Goal: Task Accomplishment & Management: Use online tool/utility

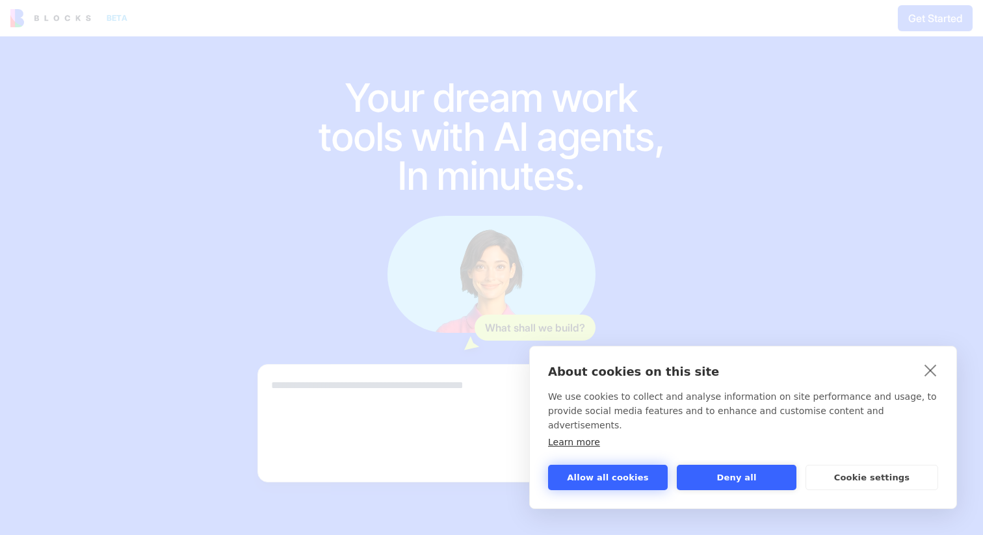
click at [629, 484] on button "Allow all cookies" at bounding box center [608, 477] width 120 height 25
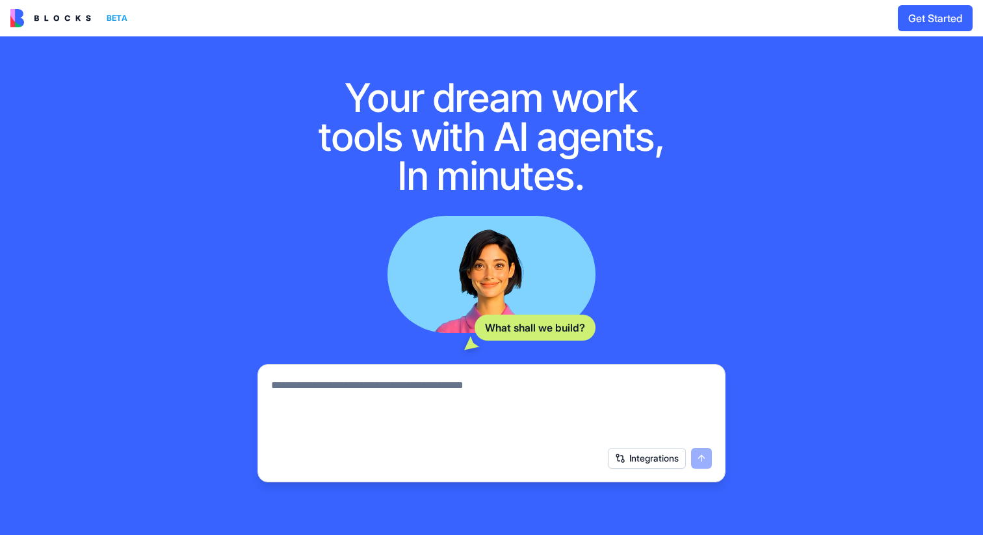
click at [504, 384] on textarea at bounding box center [491, 409] width 441 height 62
click at [532, 384] on textarea at bounding box center [491, 409] width 441 height 62
type textarea "**********"
click at [662, 462] on button "Integrations" at bounding box center [647, 458] width 78 height 21
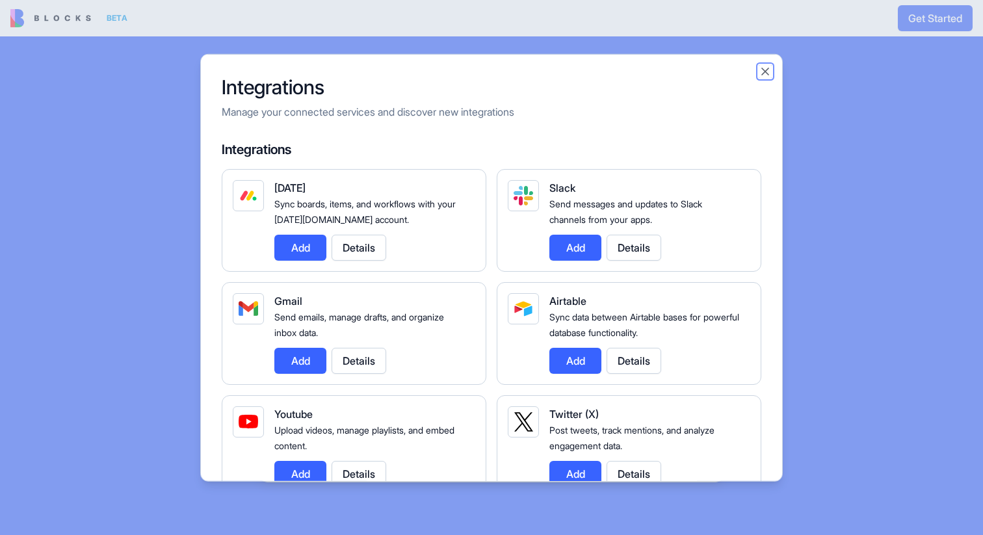
click at [764, 71] on button "Close" at bounding box center [765, 70] width 13 height 13
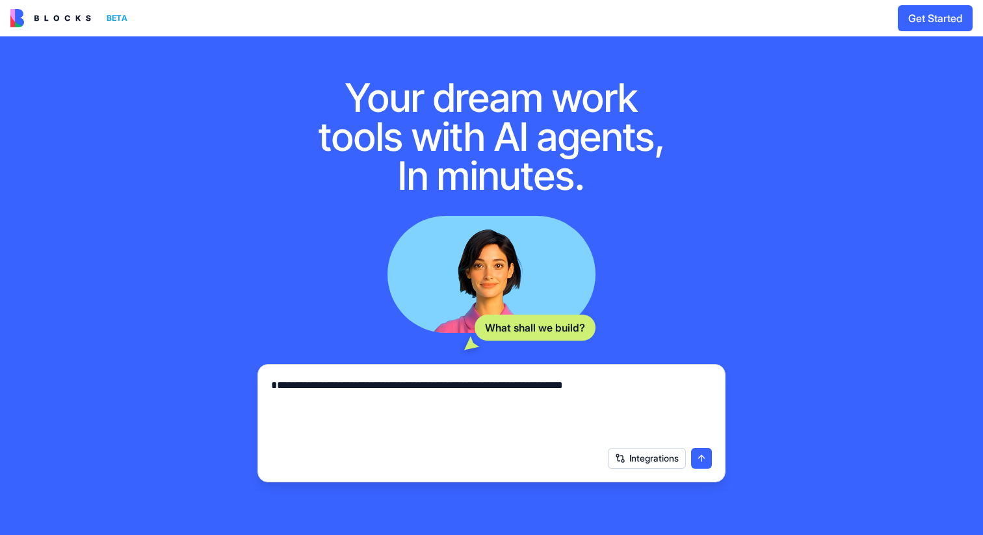
click at [699, 458] on button "submit" at bounding box center [701, 458] width 21 height 21
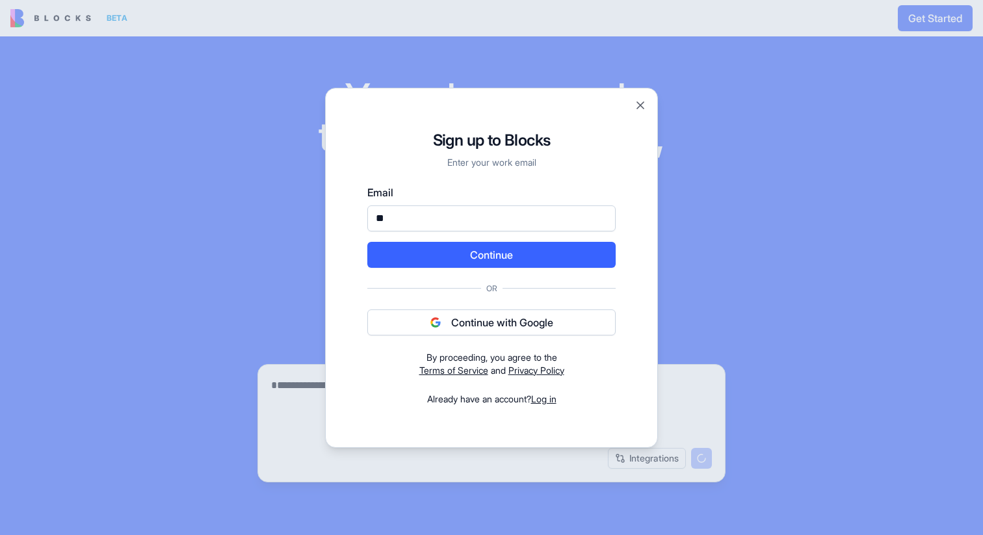
type input "*"
type input "**********"
click at [503, 256] on button "Continue" at bounding box center [491, 255] width 248 height 26
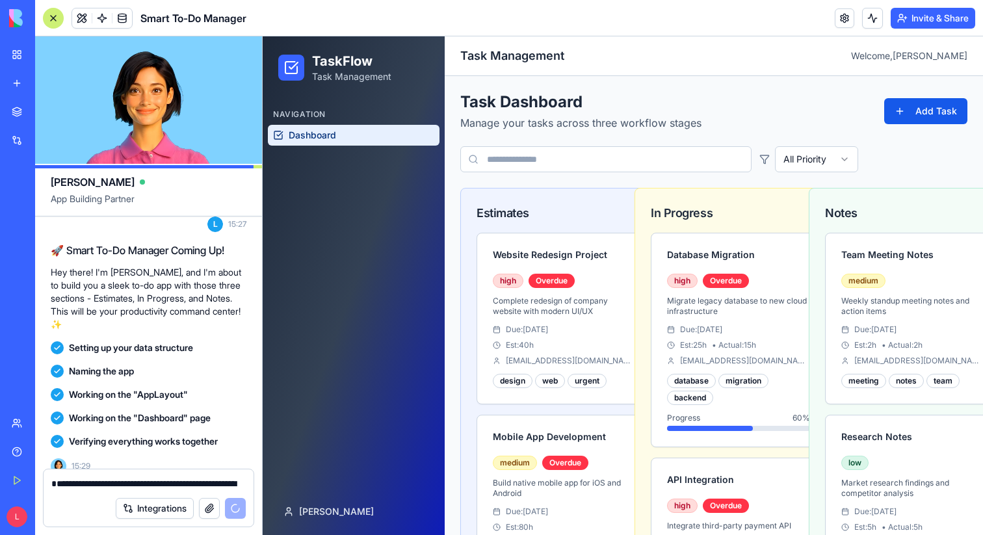
scroll to position [221, 0]
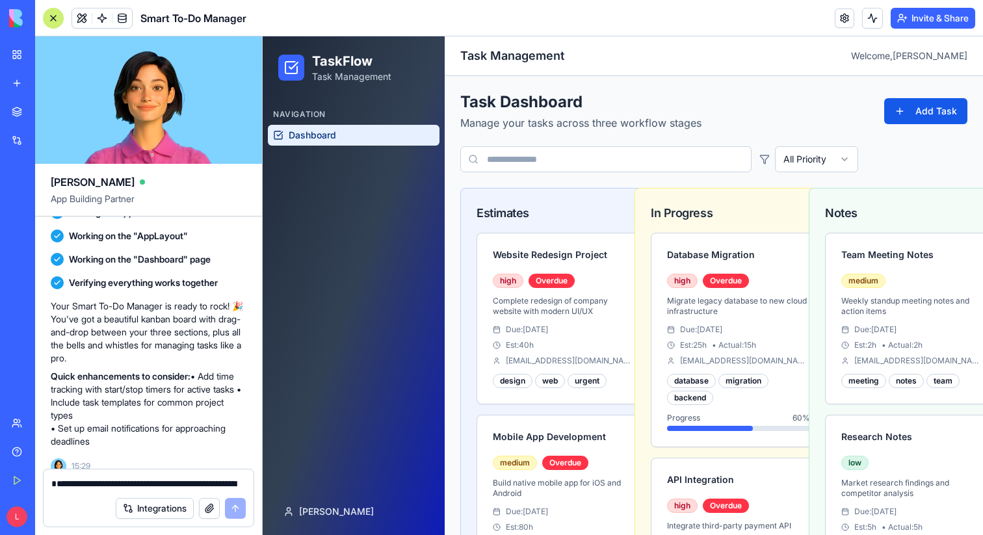
click at [16, 50] on link "My Workspace" at bounding box center [30, 55] width 52 height 26
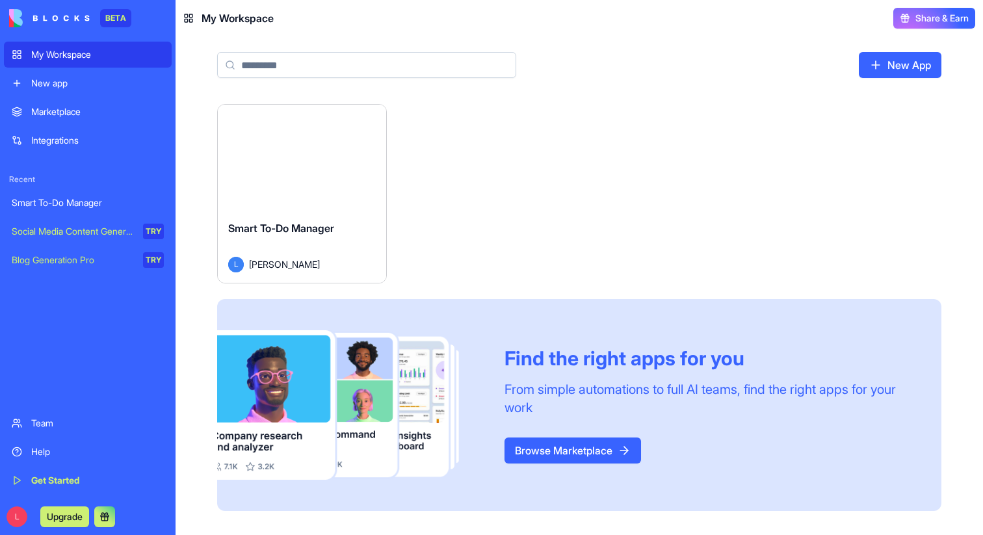
click at [40, 201] on div "Smart To-Do Manager" at bounding box center [88, 202] width 152 height 13
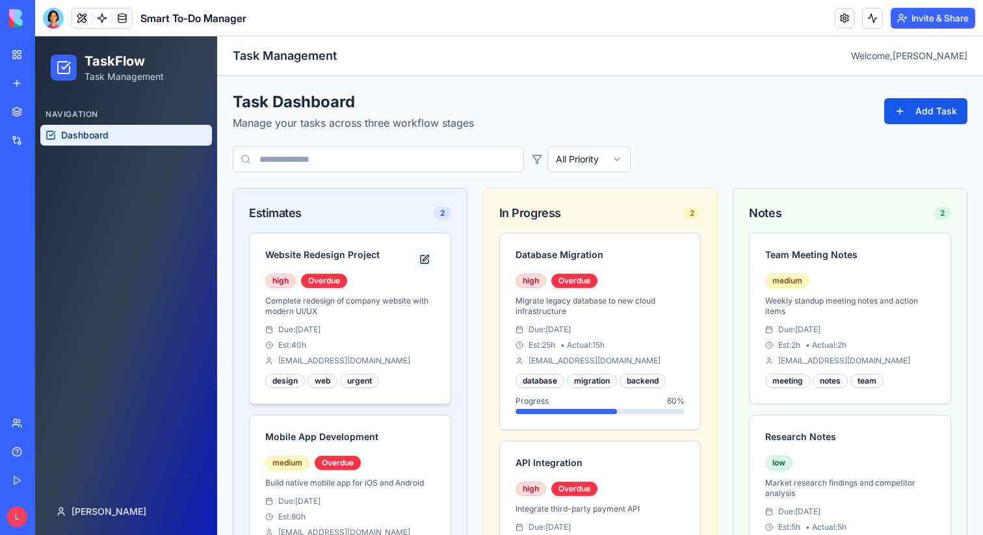
click at [423, 261] on button at bounding box center [424, 259] width 21 height 21
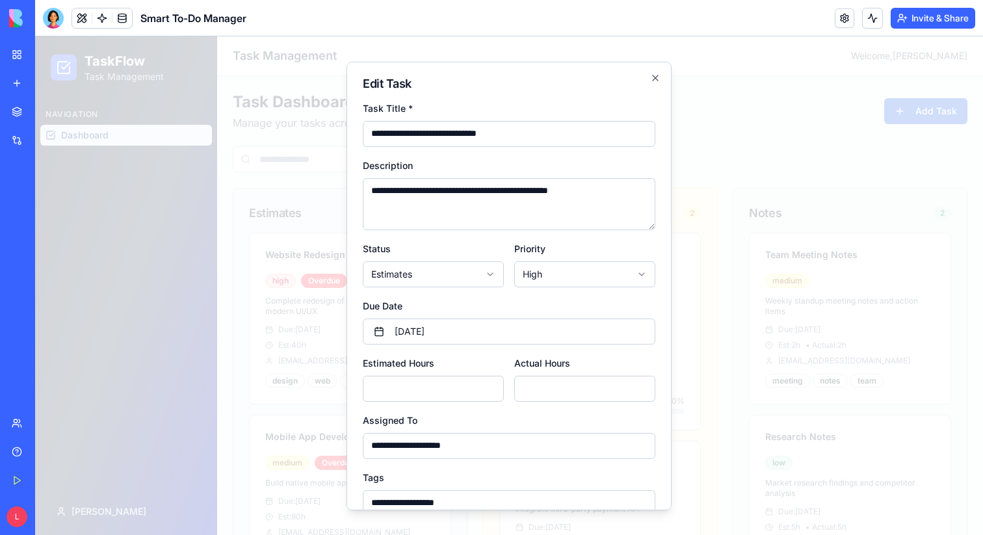
type input "**********"
click at [486, 207] on textarea "**********" at bounding box center [509, 203] width 293 height 52
click at [495, 322] on button "[DATE]" at bounding box center [509, 331] width 293 height 26
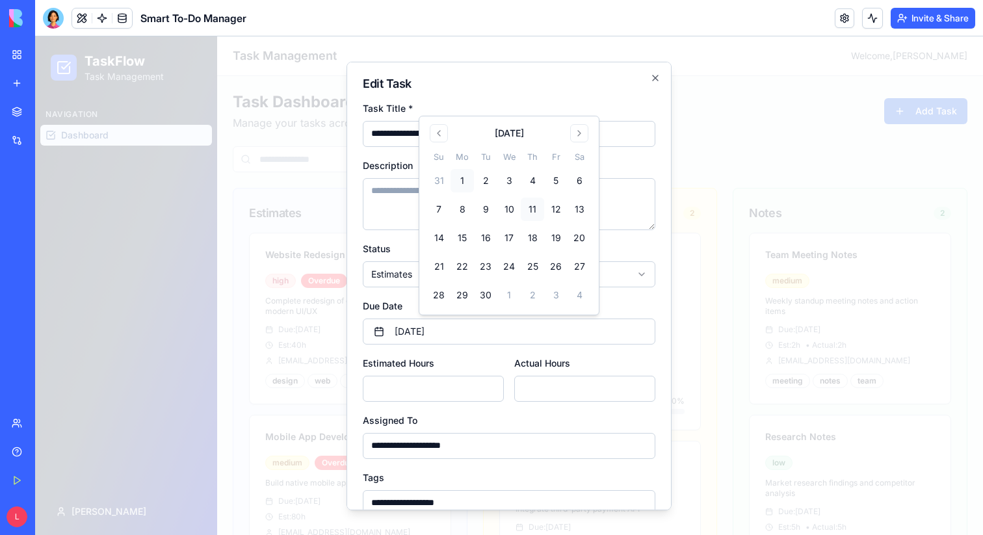
click at [535, 206] on button "11" at bounding box center [532, 209] width 23 height 23
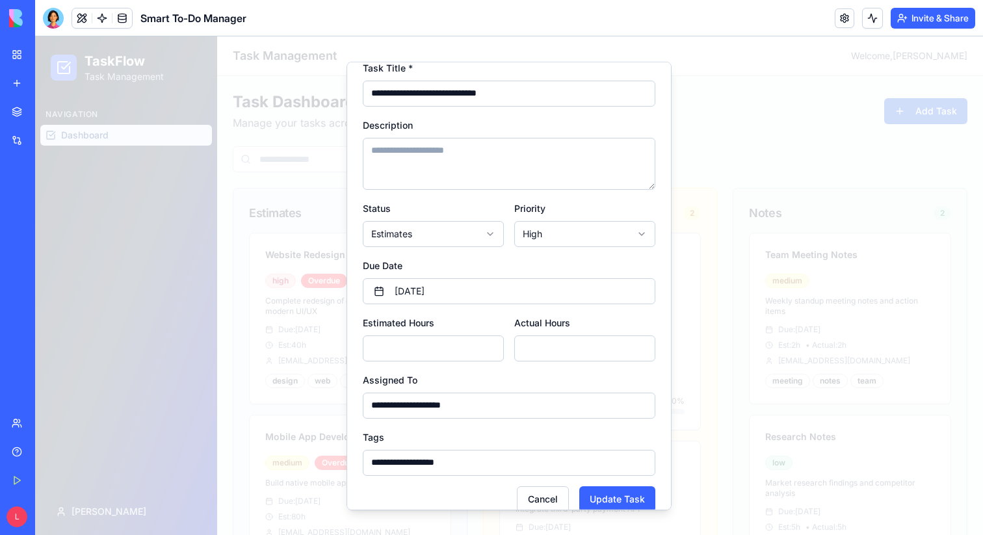
scroll to position [58, 0]
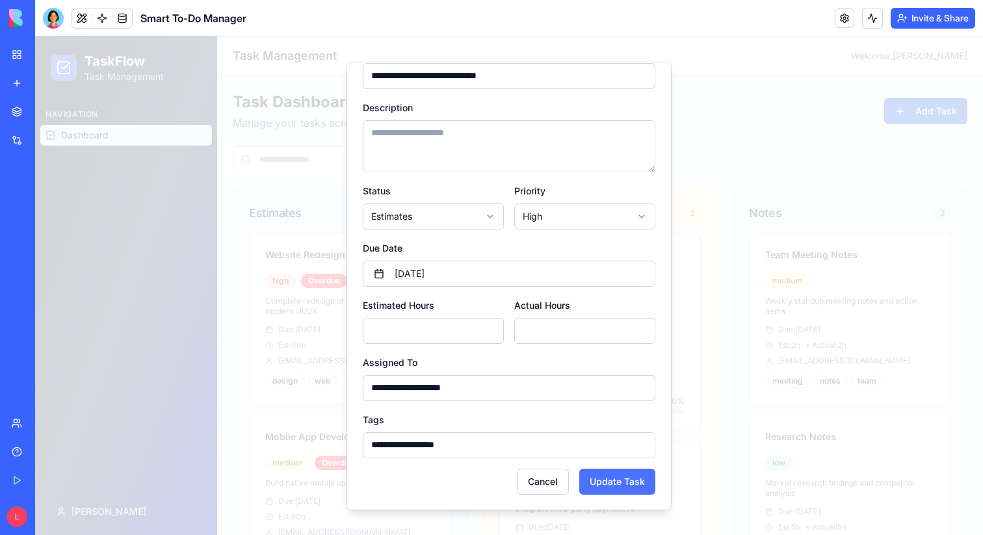
click at [626, 480] on button "Update Task" at bounding box center [617, 481] width 76 height 26
select select "******"
type input "*"
type input "**********"
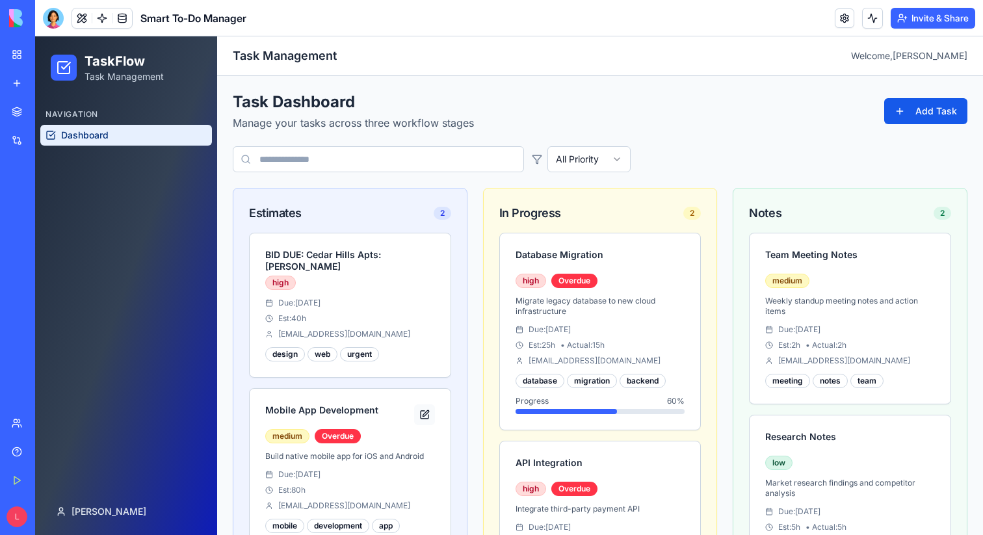
click at [424, 408] on button at bounding box center [424, 414] width 21 height 21
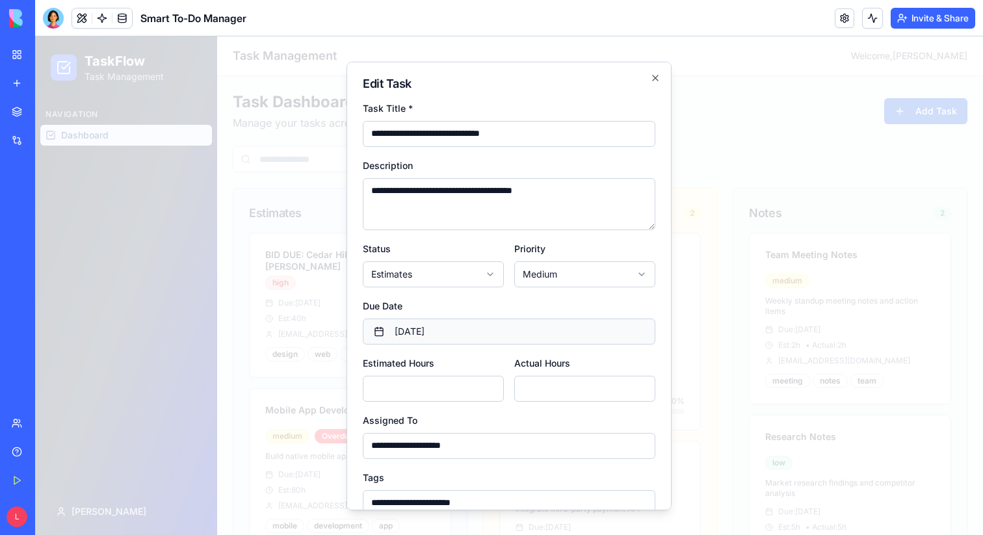
type input "**********"
click at [432, 336] on button "[DATE]" at bounding box center [509, 331] width 293 height 26
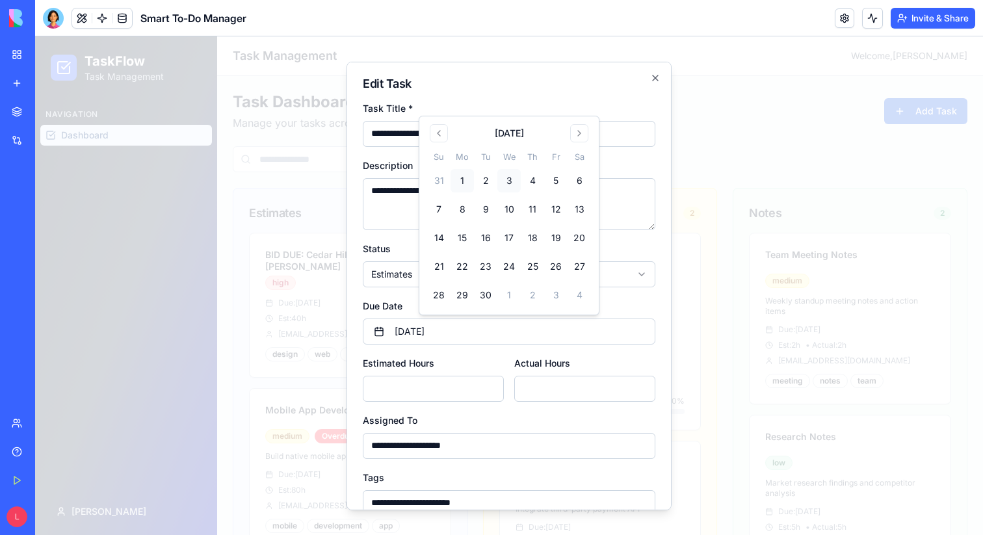
click at [505, 178] on button "3" at bounding box center [508, 180] width 23 height 23
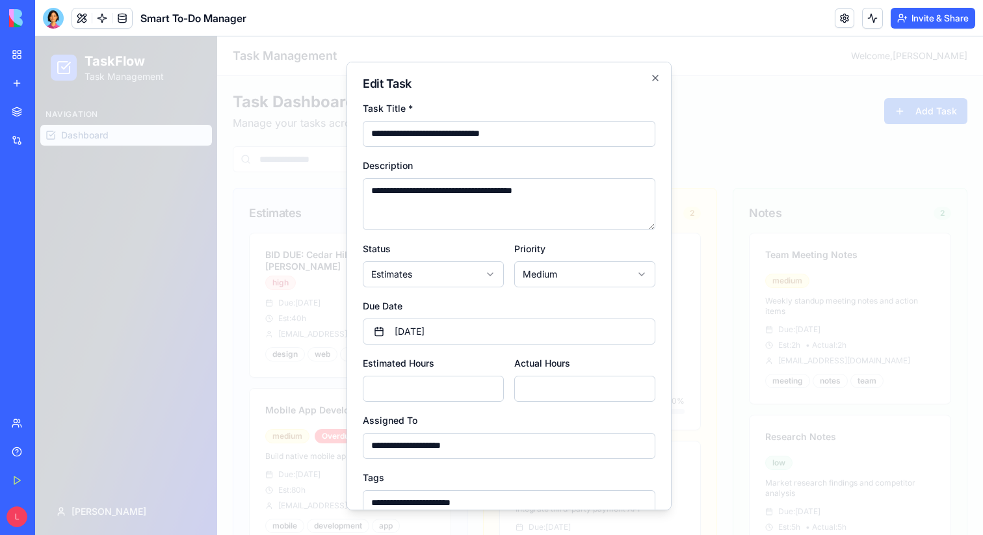
click at [487, 391] on input "****" at bounding box center [433, 388] width 141 height 26
click at [403, 383] on input "****" at bounding box center [433, 388] width 141 height 26
type input "*"
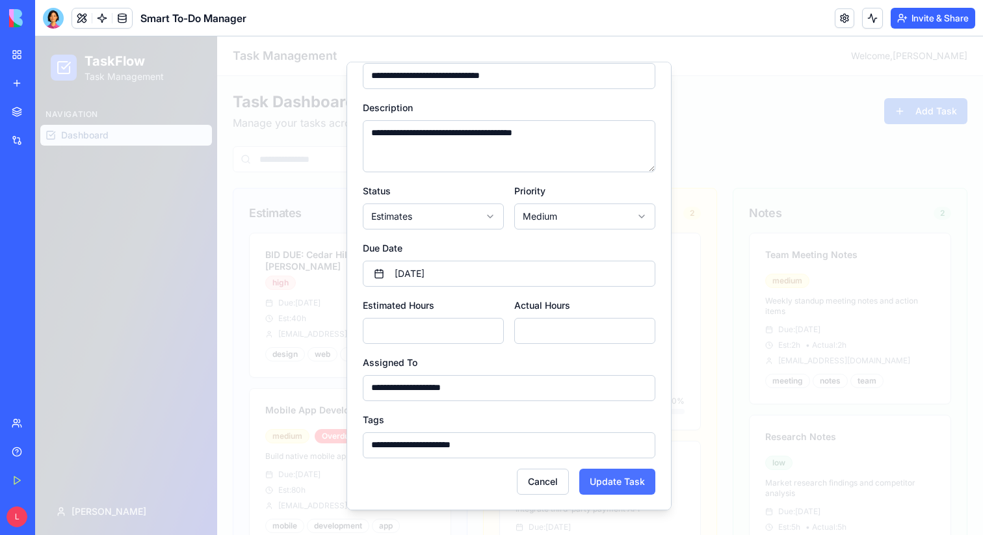
click at [611, 488] on button "Update Task" at bounding box center [617, 481] width 76 height 26
type input "*"
type input "**********"
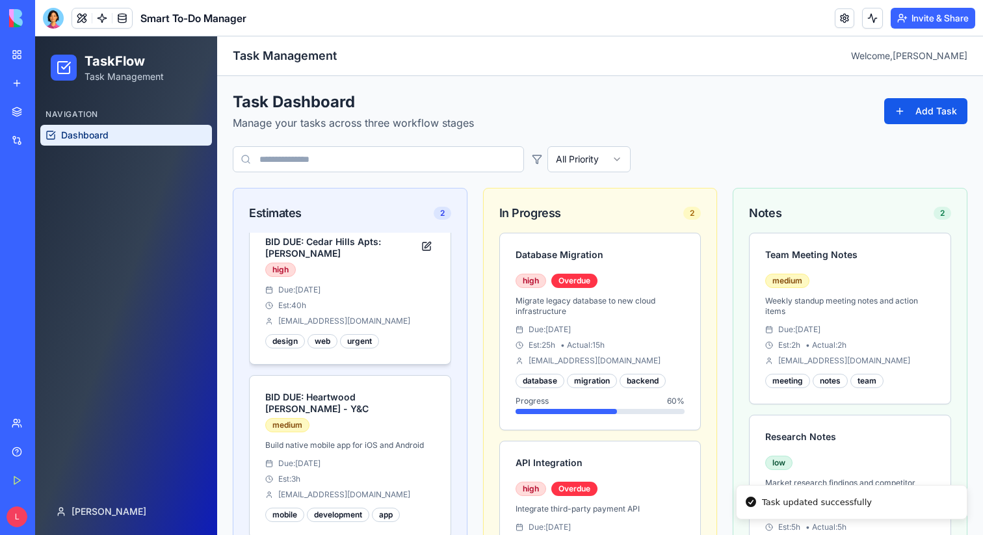
scroll to position [0, 0]
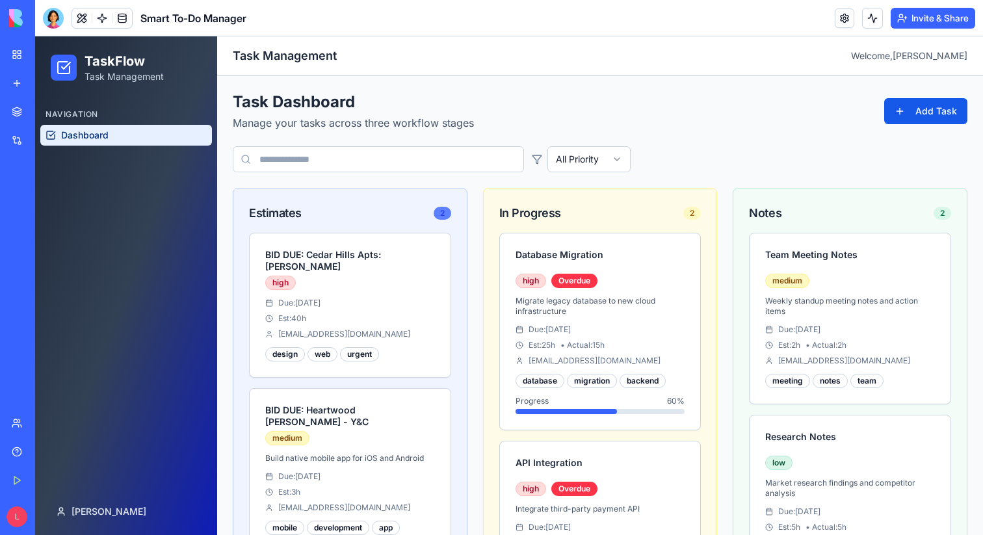
click at [443, 211] on div "2" at bounding box center [443, 213] width 18 height 13
click at [356, 210] on div "Estimates 2" at bounding box center [350, 213] width 202 height 18
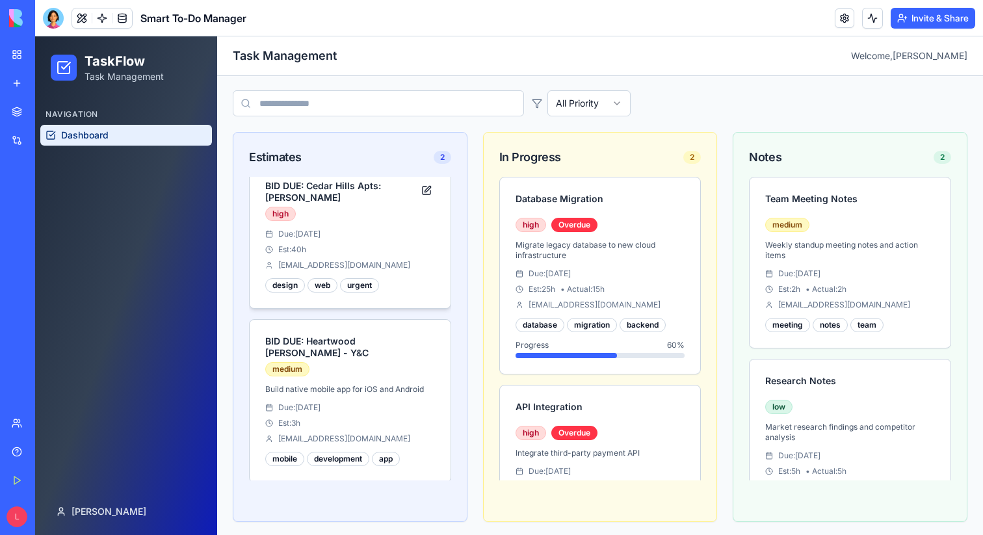
scroll to position [59, 0]
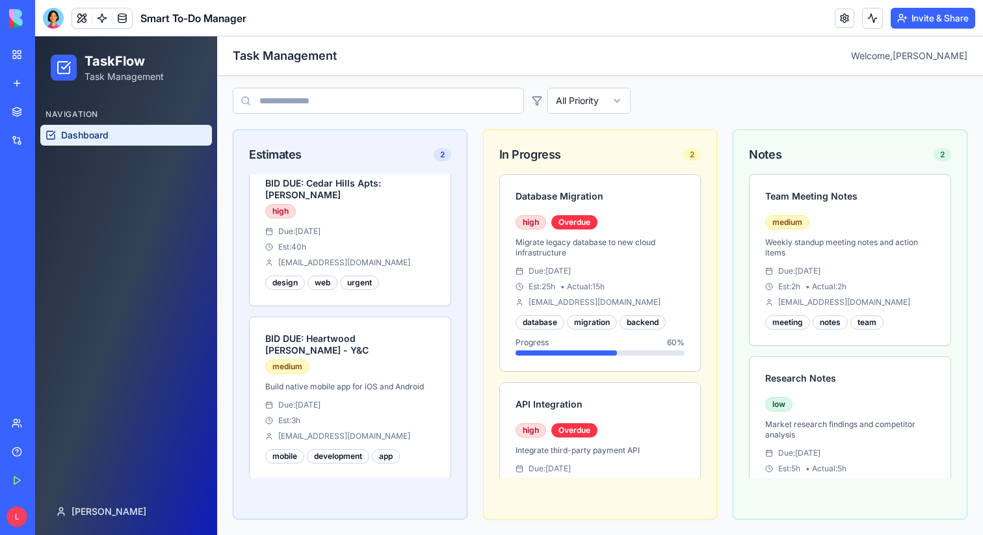
click at [287, 159] on div "Estimates" at bounding box center [275, 155] width 53 height 18
drag, startPoint x: 355, startPoint y: 336, endPoint x: 330, endPoint y: 313, distance: 34.5
click at [330, 313] on div "BID DUE: Cedar Hills Apts: [PERSON_NAME] high Due: [DATE] Est: 40 h [EMAIL_ADDR…" at bounding box center [350, 326] width 202 height 304
click at [384, 345] on h3 "BID DUE: Heartwood [PERSON_NAME] - Y&C" at bounding box center [341, 344] width 153 height 23
drag, startPoint x: 392, startPoint y: 365, endPoint x: 386, endPoint y: 302, distance: 64.0
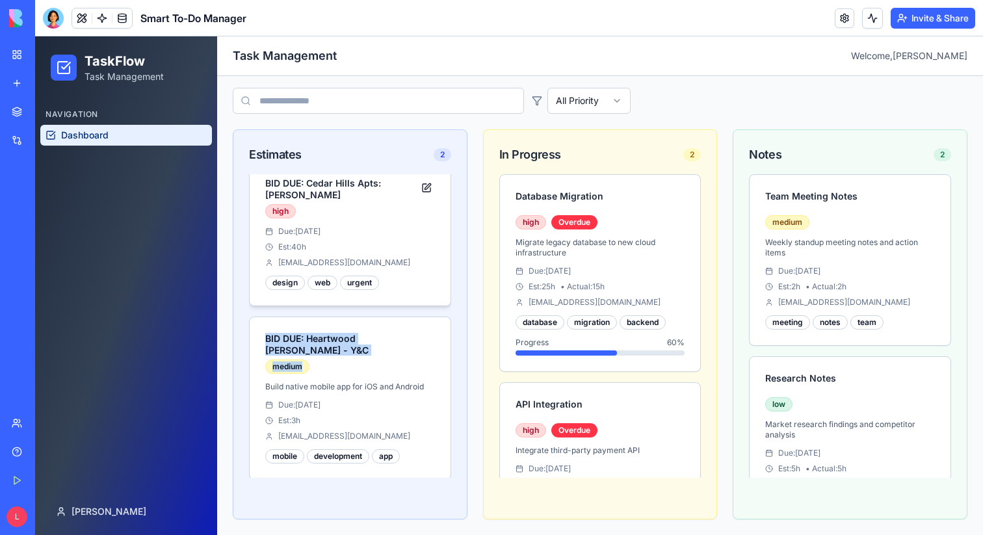
click at [386, 302] on div "BID DUE: Cedar Hills Apts: [PERSON_NAME] high Due: [DATE] Est: 40 h [EMAIL_ADDR…" at bounding box center [350, 326] width 202 height 304
click at [388, 353] on h3 "BID DUE: Heartwood [PERSON_NAME] - Y&C" at bounding box center [341, 344] width 153 height 23
click at [415, 361] on div "medium" at bounding box center [350, 366] width 170 height 14
click at [417, 226] on div "Due: [DATE]" at bounding box center [350, 231] width 170 height 10
drag, startPoint x: 417, startPoint y: 226, endPoint x: 420, endPoint y: 242, distance: 15.9
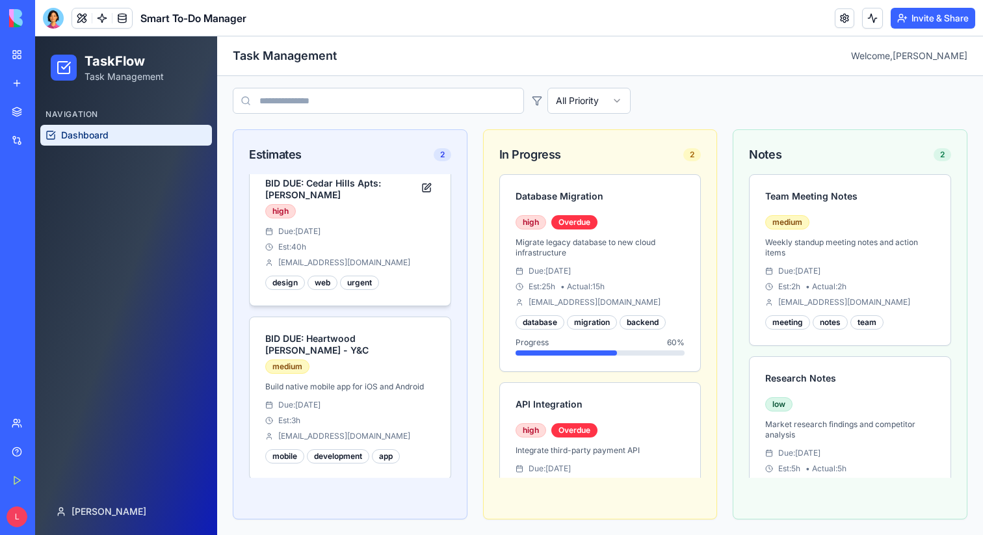
click at [419, 259] on div "Due: [DATE] Est: 40 h [EMAIL_ADDRESS][DOMAIN_NAME]" at bounding box center [350, 247] width 170 height 42
click at [420, 242] on div "Est: 40 h" at bounding box center [350, 247] width 170 height 10
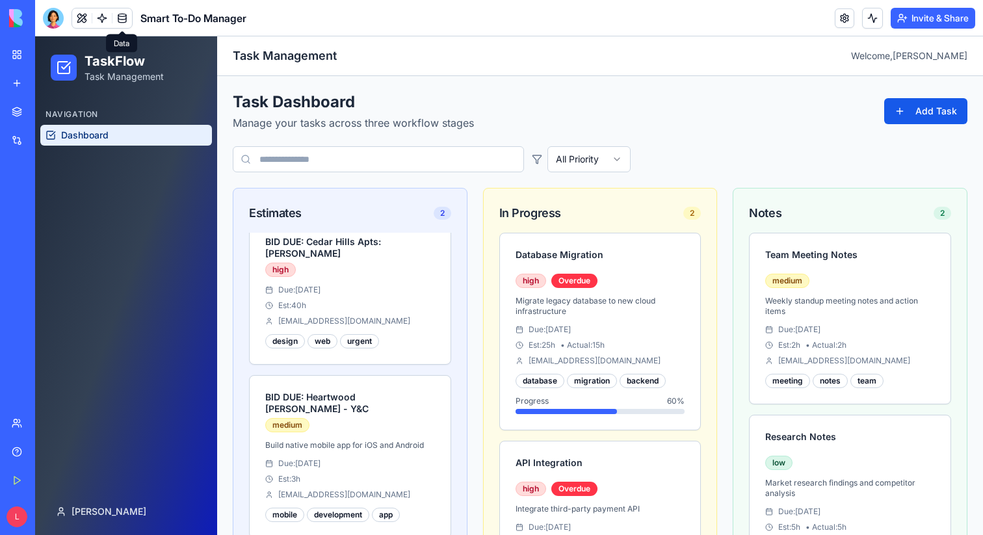
click at [120, 14] on link at bounding box center [122, 18] width 20 height 20
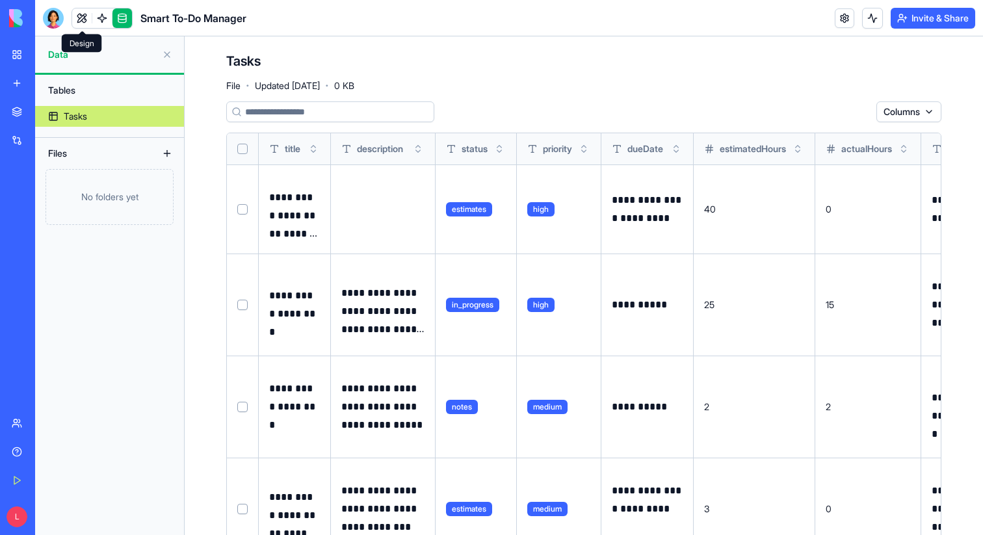
click at [81, 20] on link at bounding box center [82, 18] width 20 height 20
